Goal: Navigation & Orientation: Find specific page/section

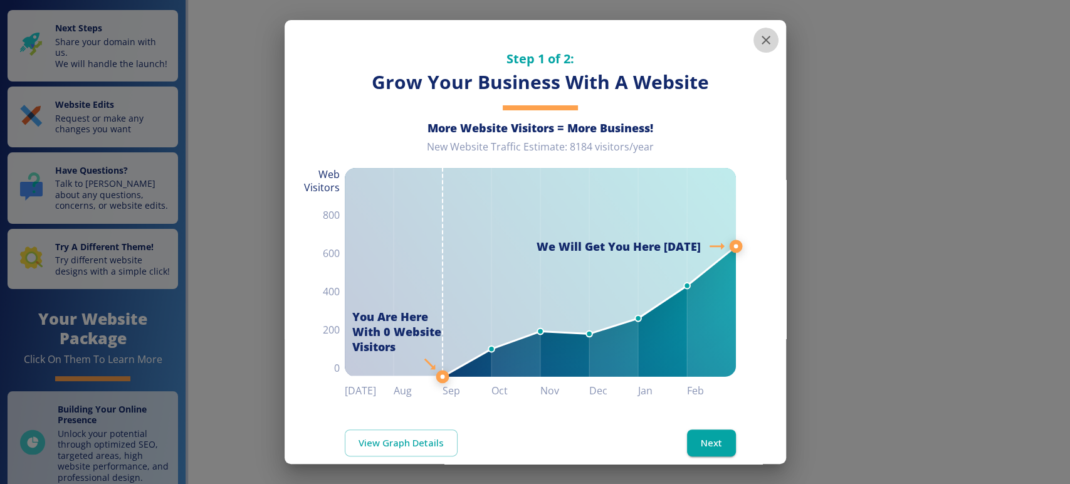
click at [758, 40] on icon "button" at bounding box center [765, 40] width 15 height 15
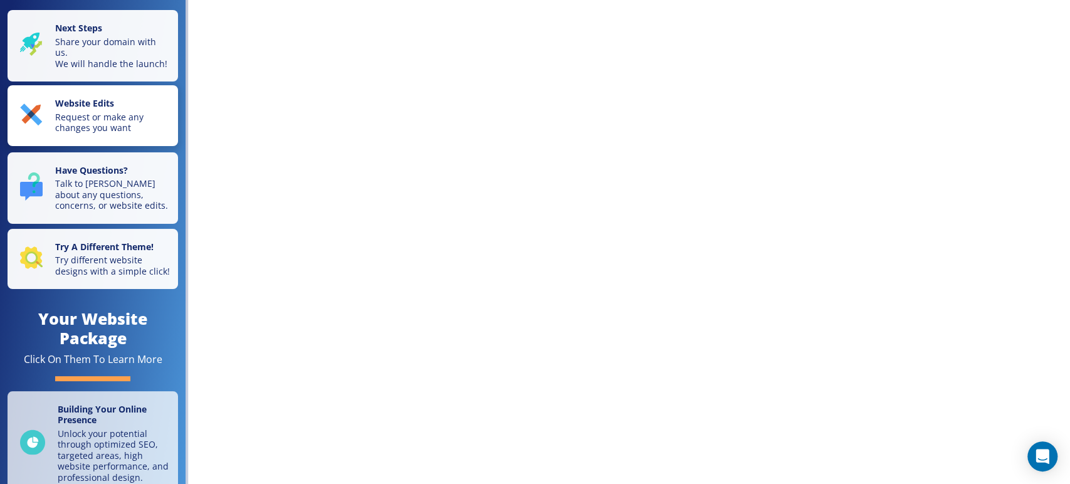
click at [133, 120] on p "Request or make any changes you want" at bounding box center [112, 123] width 115 height 22
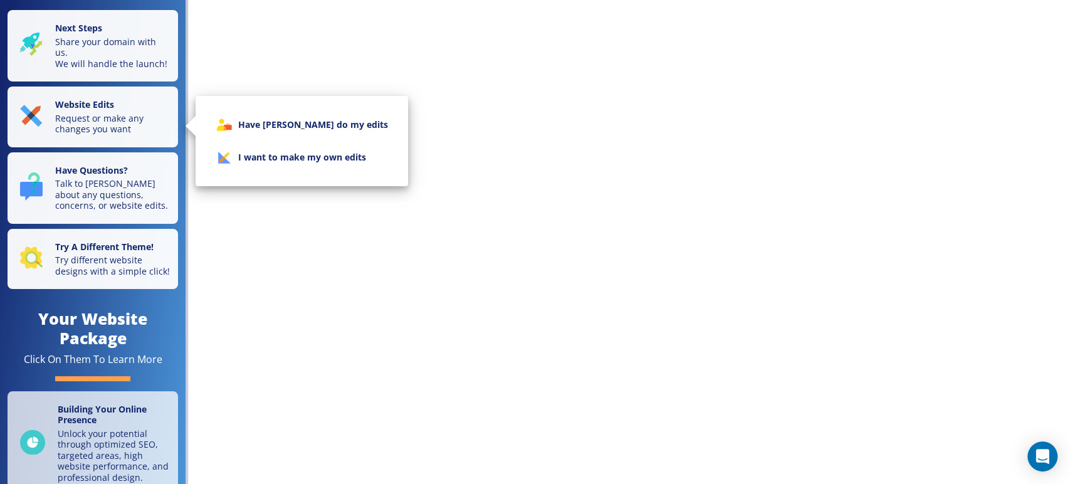
click at [113, 248] on div at bounding box center [535, 242] width 1070 height 484
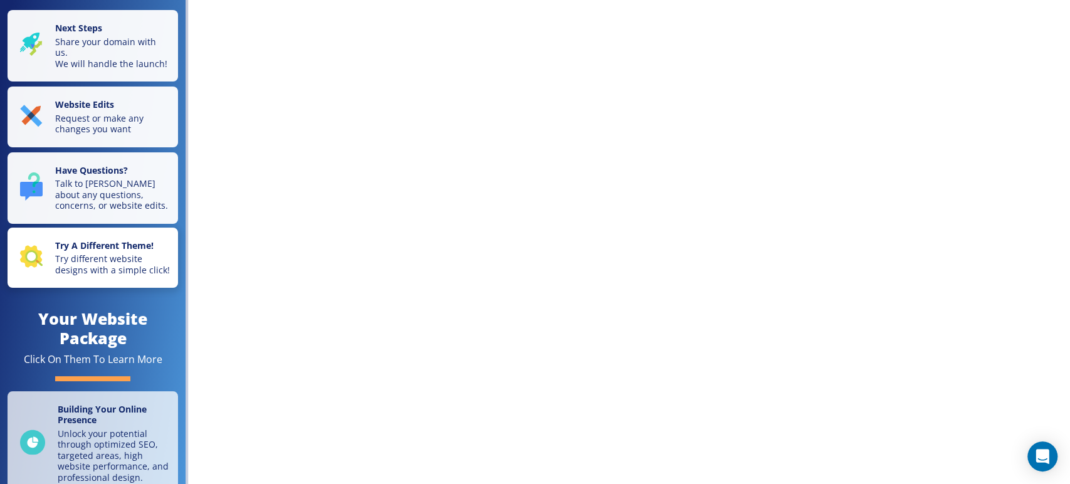
click at [109, 263] on p "Try different website designs with a simple click!" at bounding box center [112, 264] width 115 height 22
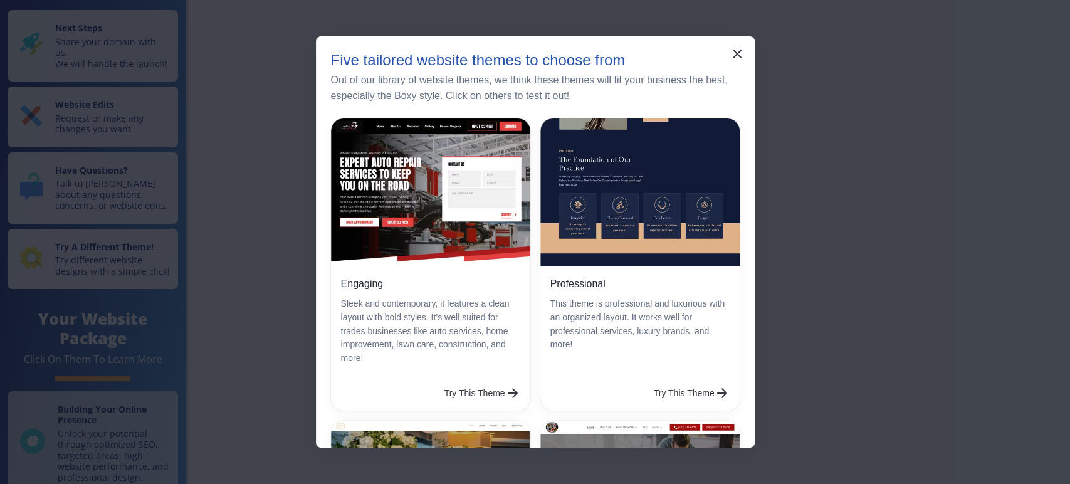
scroll to position [70, 0]
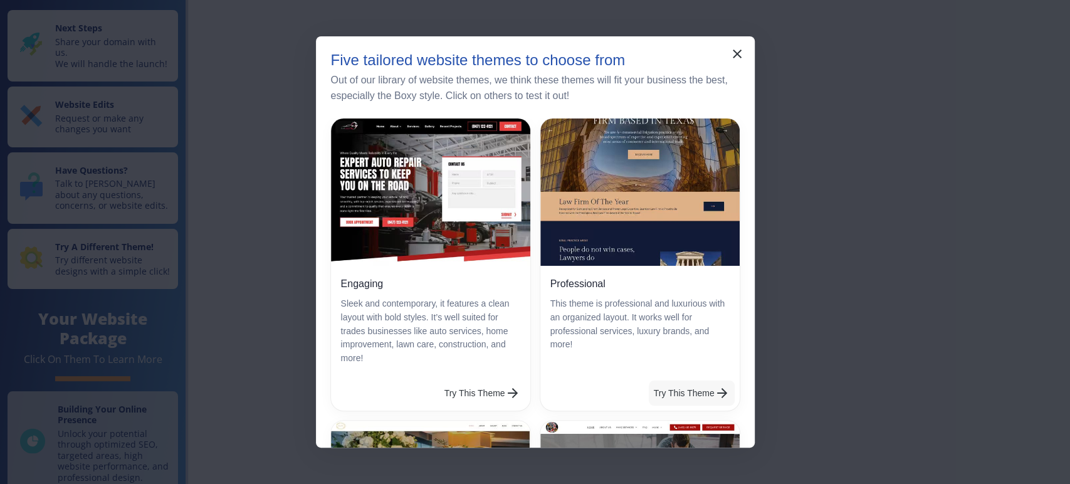
click at [670, 385] on button "Try This Theme" at bounding box center [692, 392] width 86 height 25
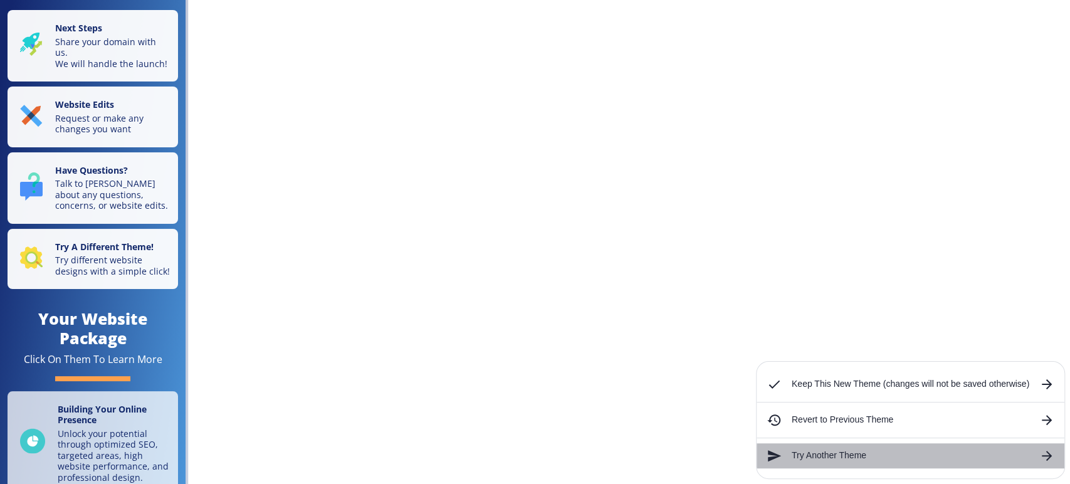
click at [795, 450] on h6 "Try Another Theme" at bounding box center [909, 456] width 237 height 14
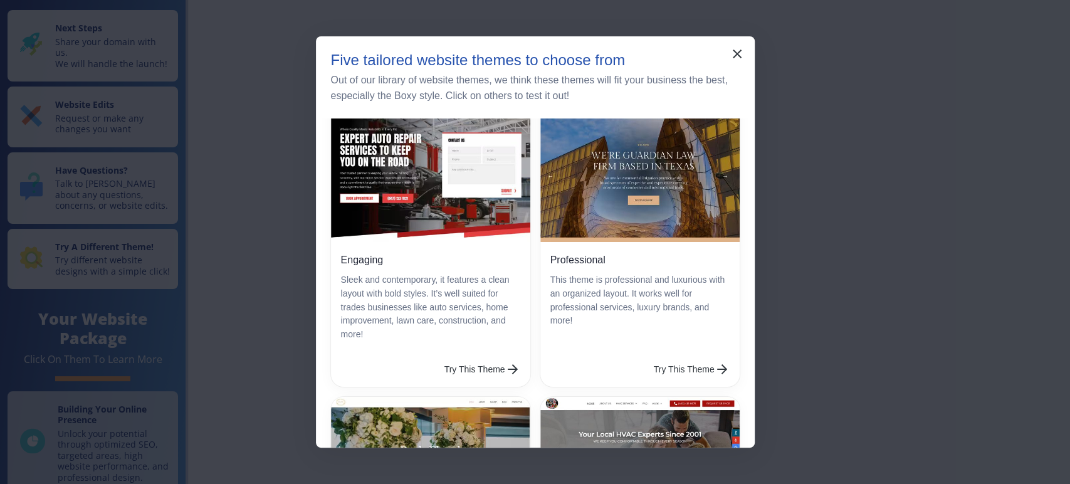
scroll to position [0, 0]
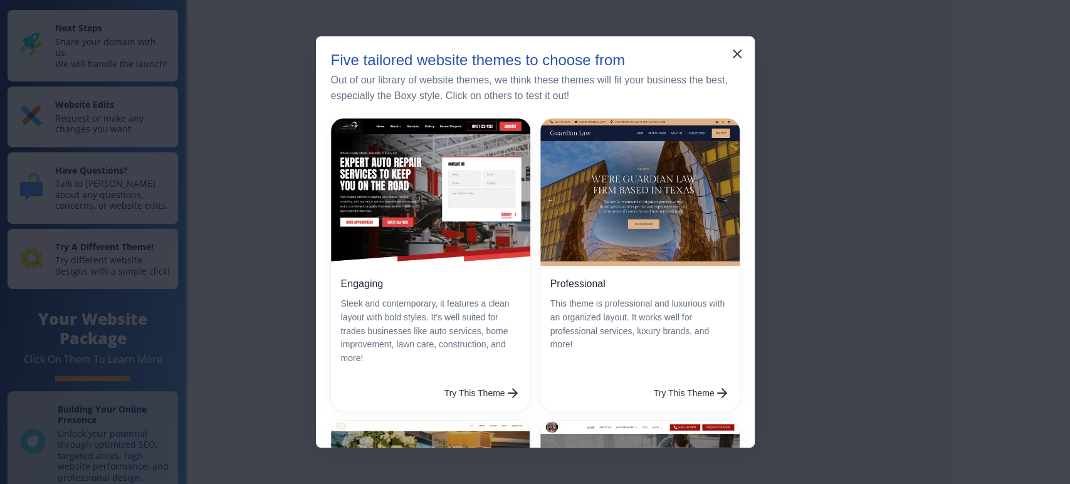
click at [441, 380] on button "Try This Theme" at bounding box center [482, 392] width 86 height 25
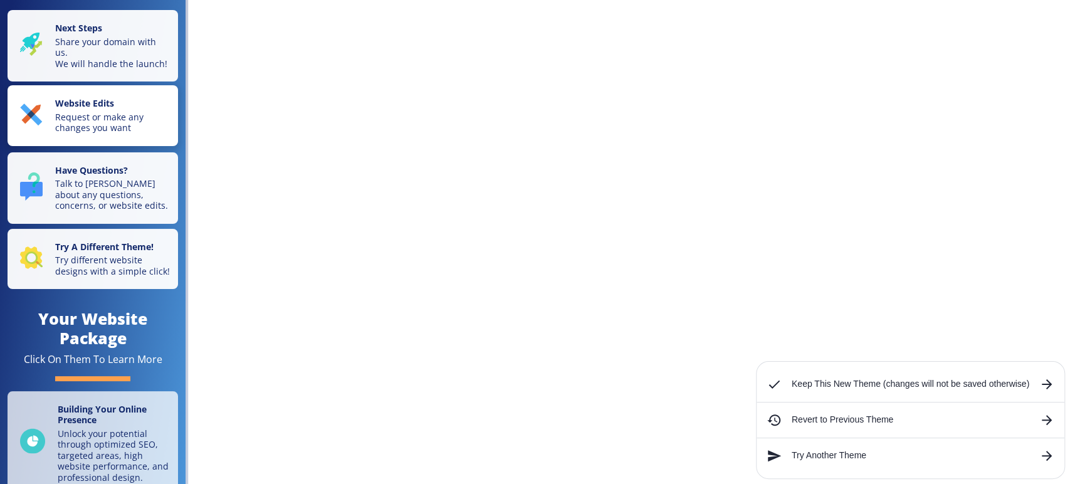
click at [124, 112] on p "Website Edits" at bounding box center [112, 105] width 115 height 14
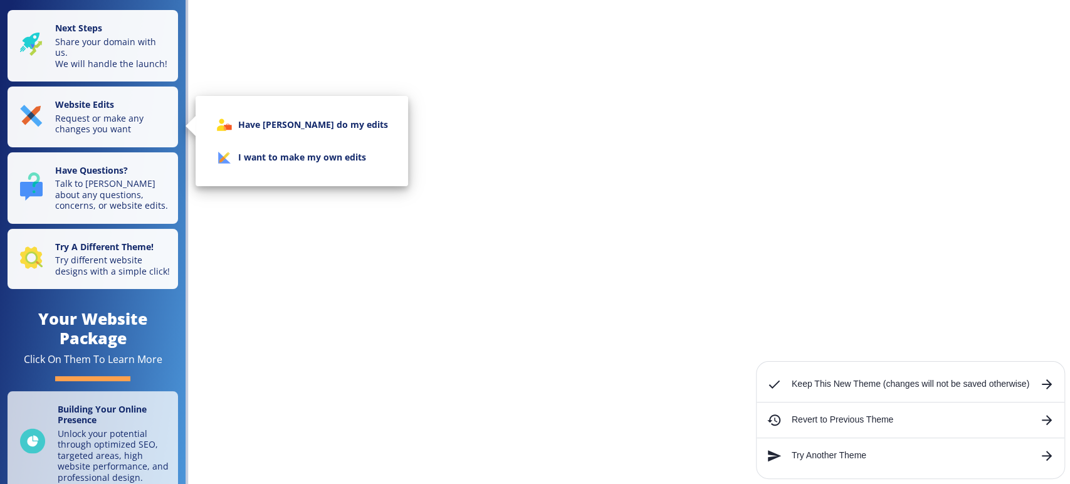
click at [263, 164] on li "I want to make my own edits" at bounding box center [302, 157] width 192 height 33
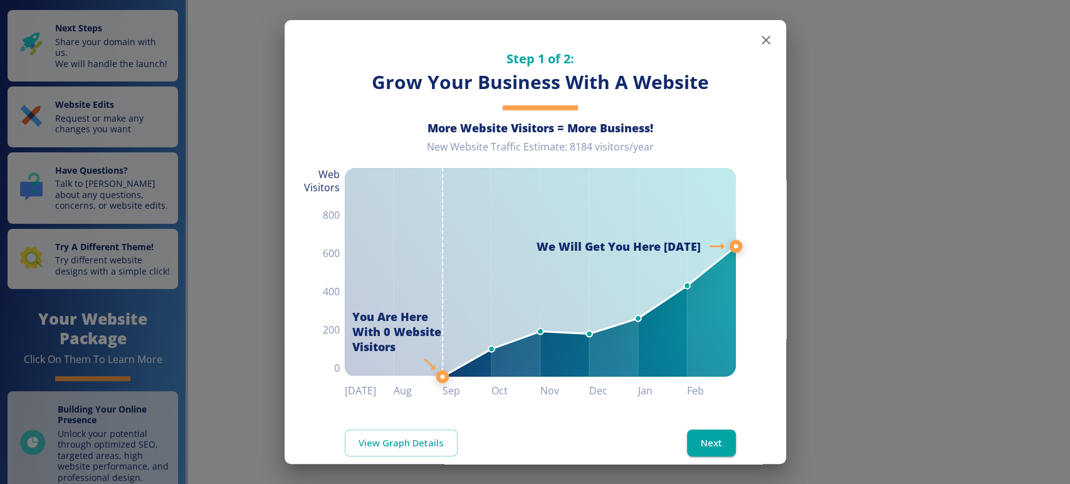
click at [758, 33] on icon "button" at bounding box center [765, 40] width 15 height 15
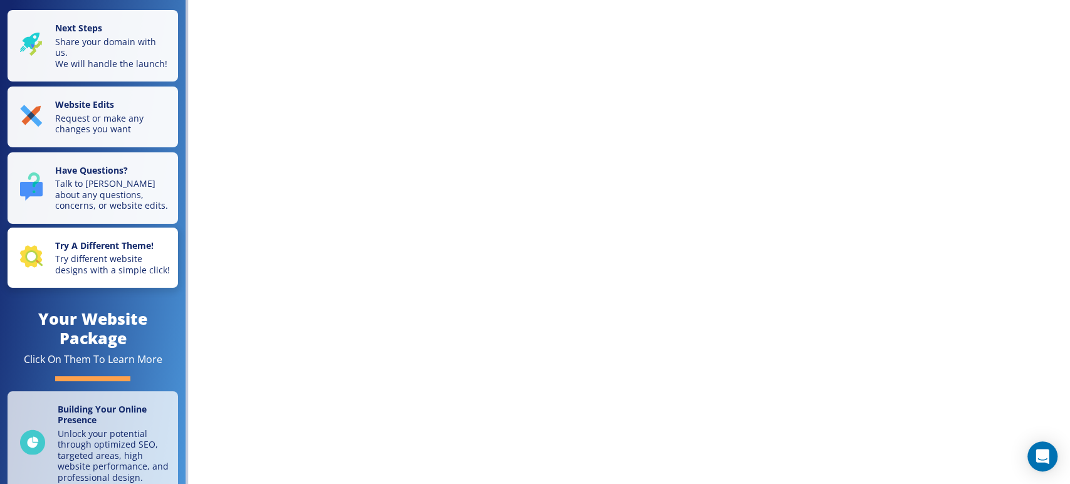
click at [87, 275] on p "Try different website designs with a simple click!" at bounding box center [112, 264] width 115 height 22
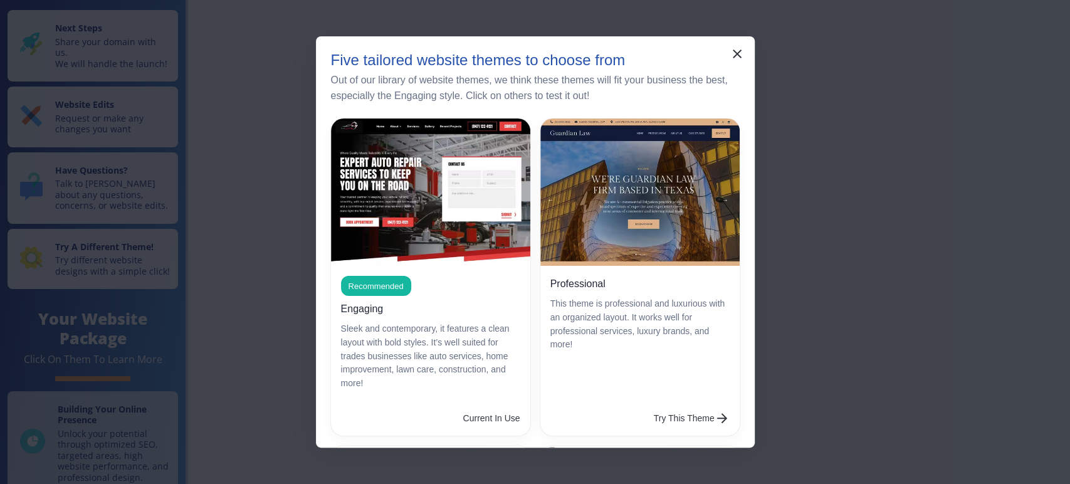
scroll to position [70, 0]
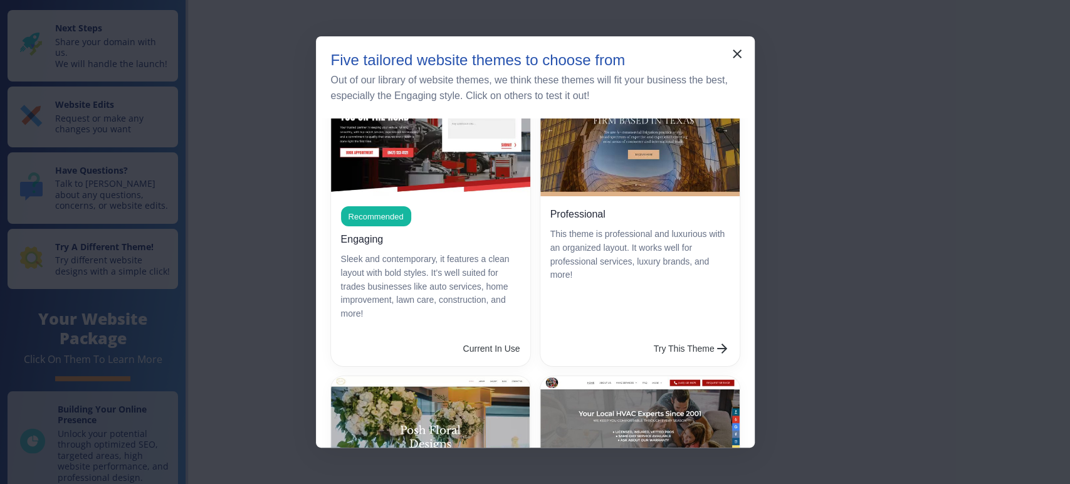
click at [795, 340] on div "Five tailored website themes to choose from Out of our library of website theme…" at bounding box center [535, 242] width 1070 height 484
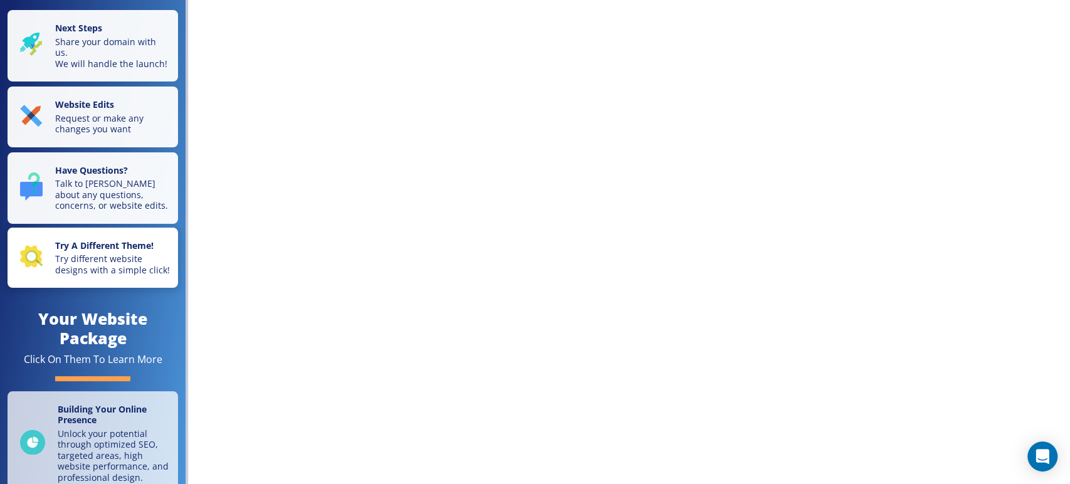
click at [96, 264] on p "Try different website designs with a simple click!" at bounding box center [112, 264] width 115 height 22
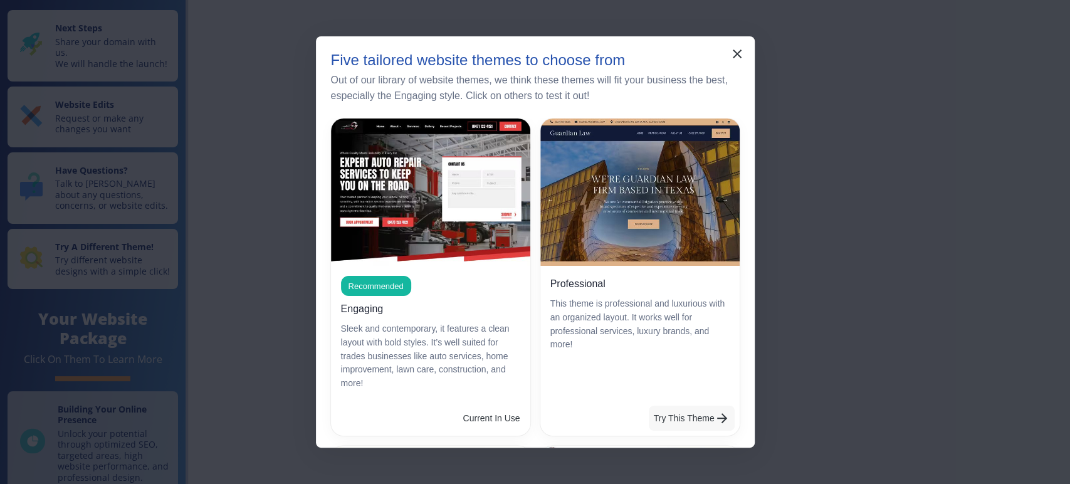
click at [684, 416] on button "Try This Theme" at bounding box center [692, 417] width 86 height 25
